Goal: Communication & Community: Participate in discussion

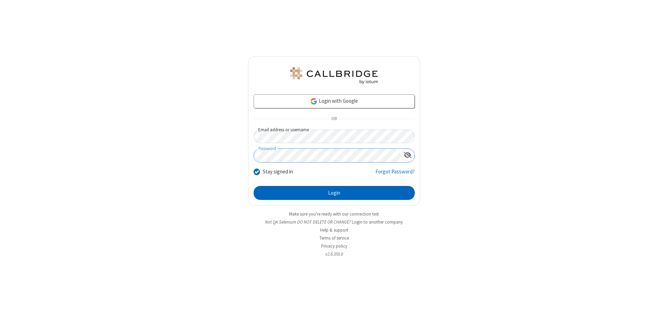
click at [334, 193] on button "Login" at bounding box center [334, 193] width 161 height 14
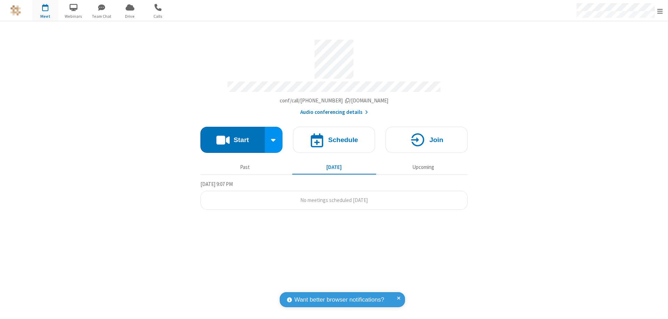
click at [233, 136] on button "Start" at bounding box center [232, 140] width 64 height 26
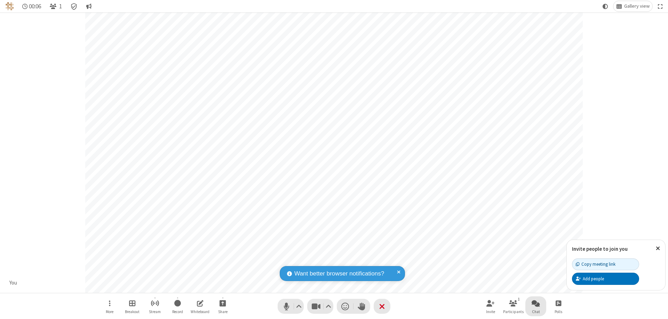
click at [536, 303] on span "Open chat" at bounding box center [536, 303] width 8 height 9
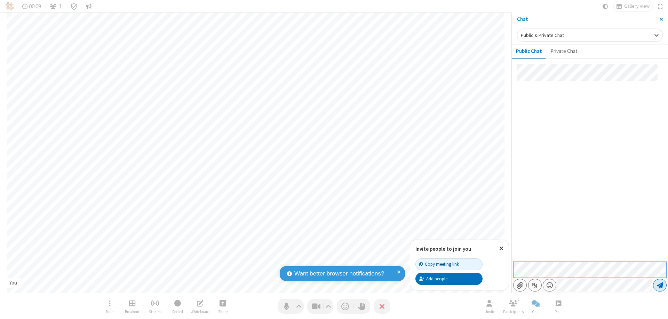
click at [660, 285] on span "Send message" at bounding box center [660, 285] width 6 height 7
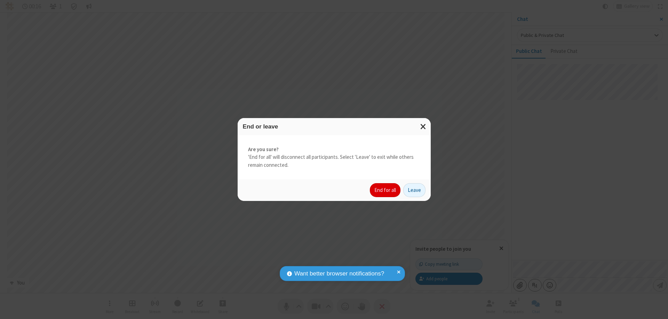
click at [386, 190] on button "End for all" at bounding box center [385, 190] width 31 height 14
